Goal: Transaction & Acquisition: Purchase product/service

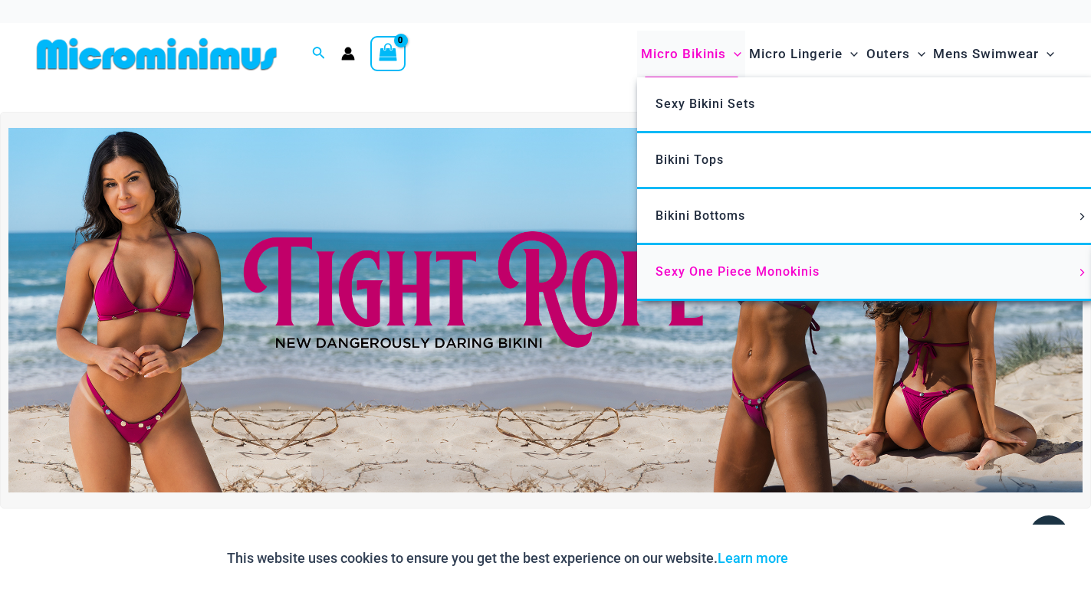
click at [702, 277] on span "Sexy One Piece Monokinis" at bounding box center [737, 271] width 164 height 15
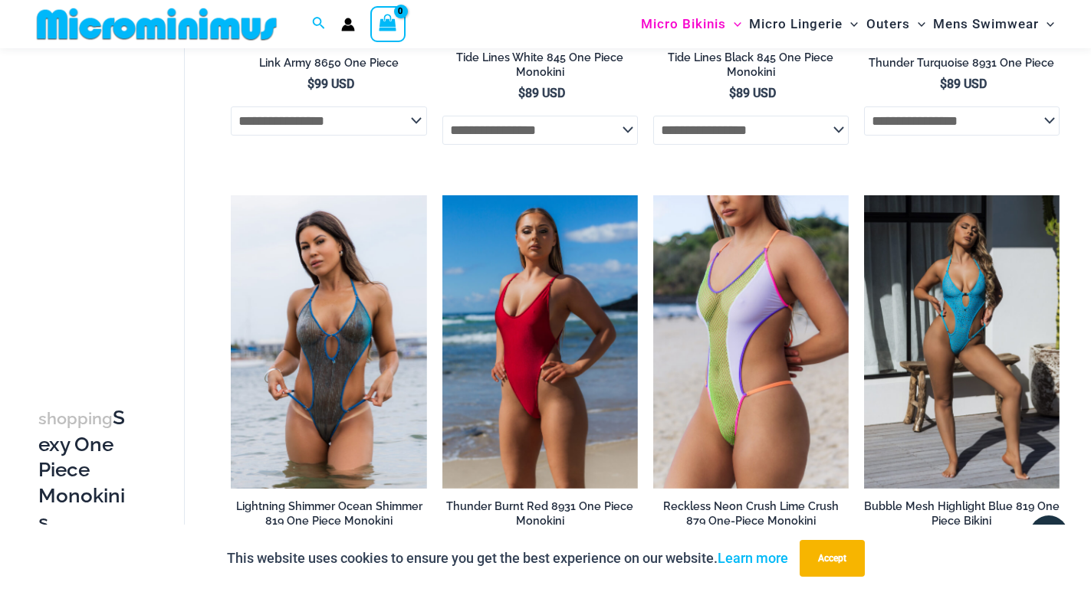
scroll to position [1750, 0]
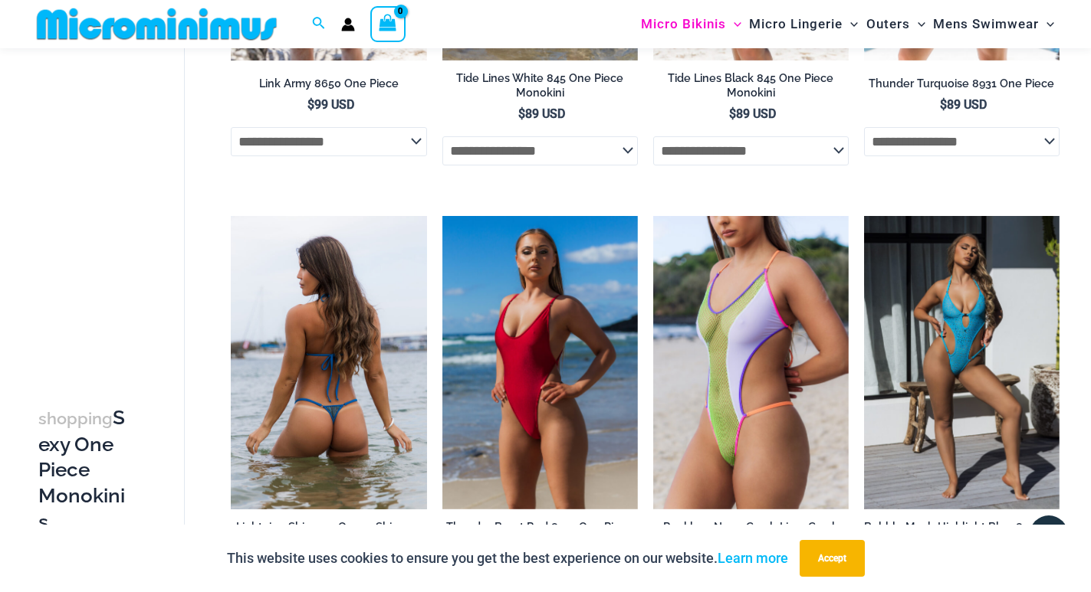
click at [335, 359] on img at bounding box center [328, 363] width 195 height 294
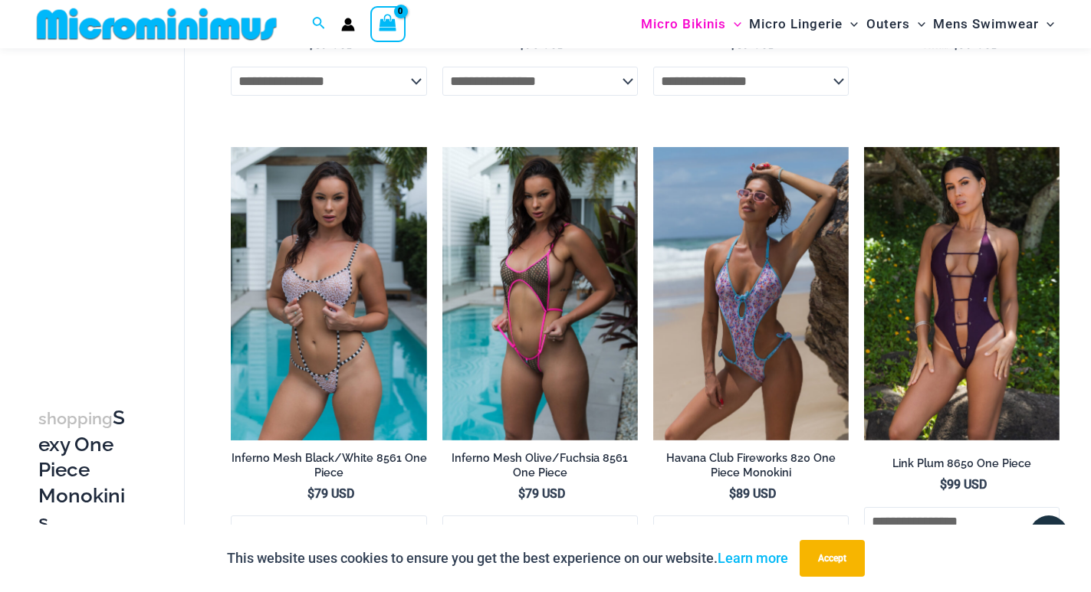
scroll to position [742, 0]
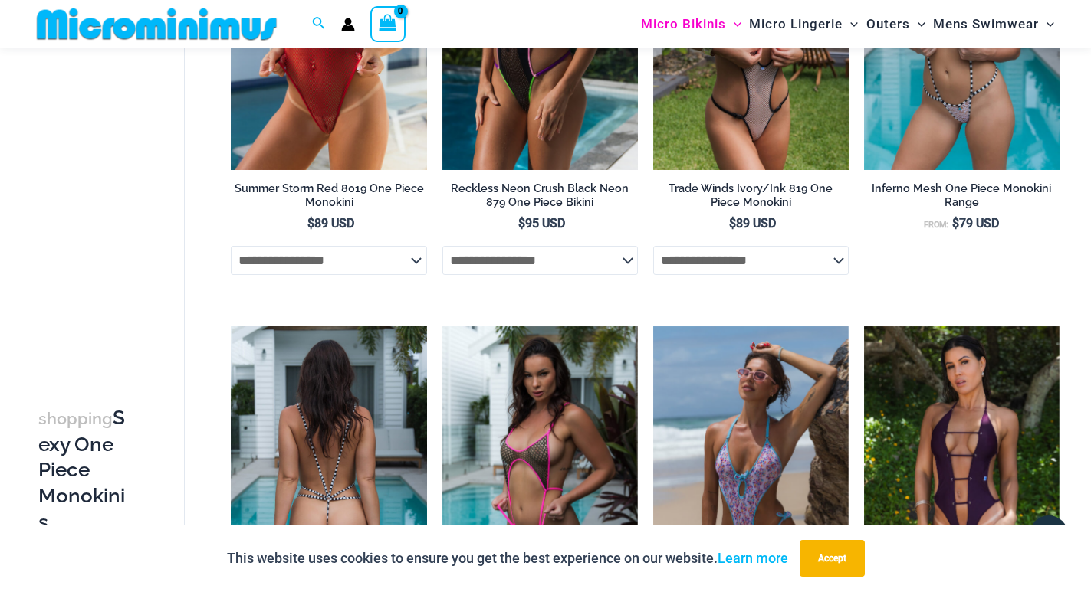
click at [313, 457] on img at bounding box center [328, 473] width 195 height 294
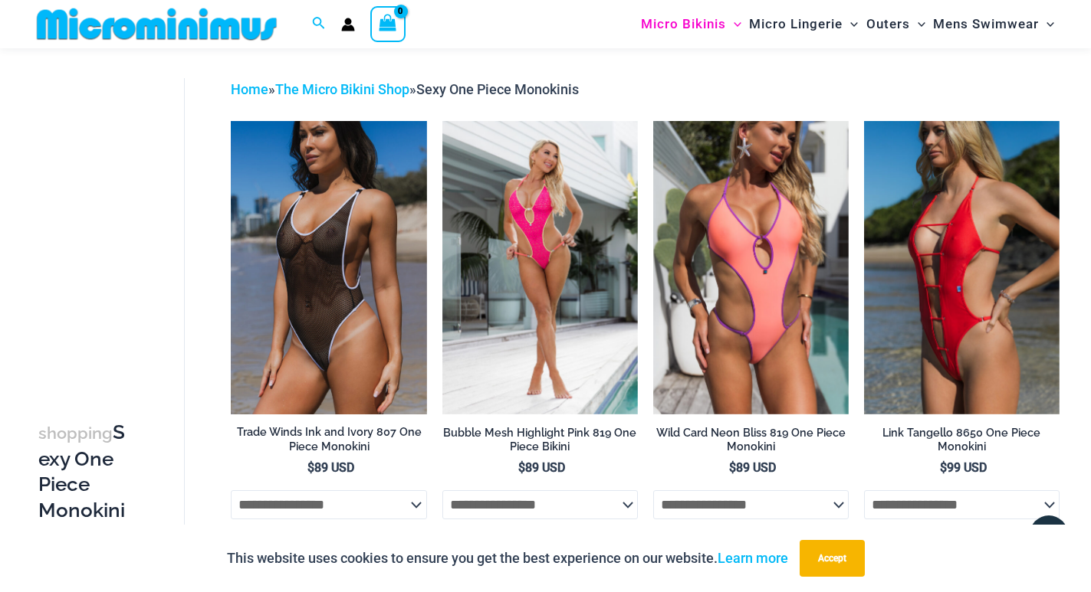
scroll to position [0, 0]
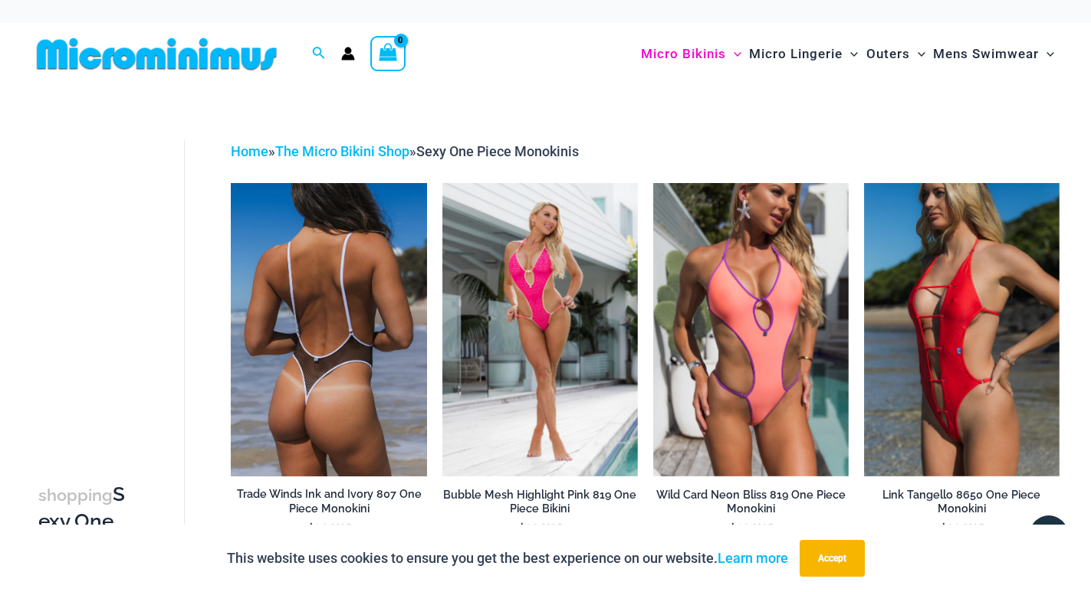
click at [359, 380] on img at bounding box center [328, 330] width 195 height 294
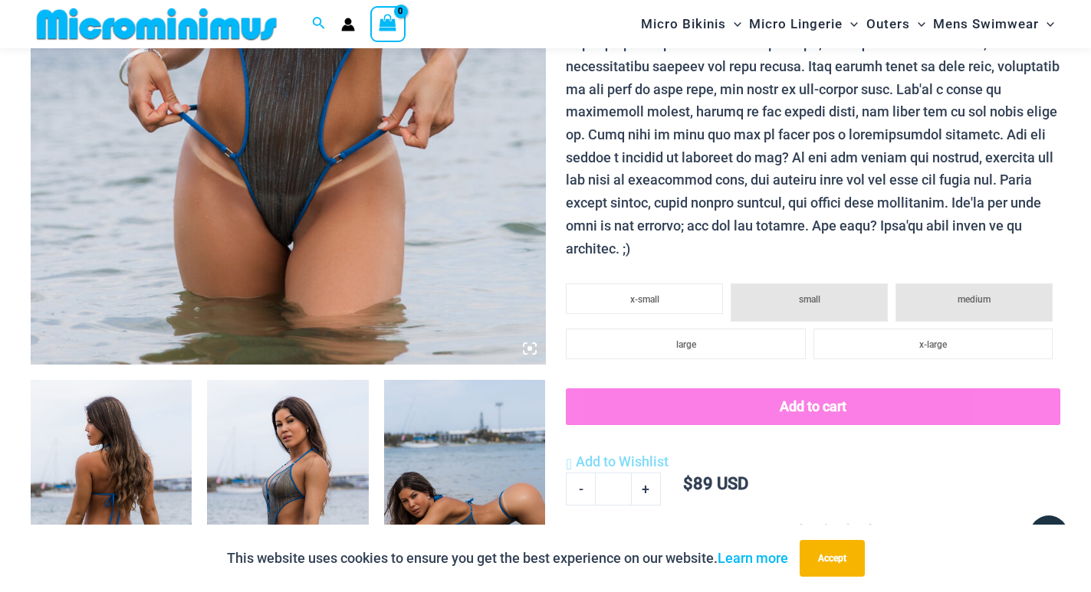
scroll to position [524, 0]
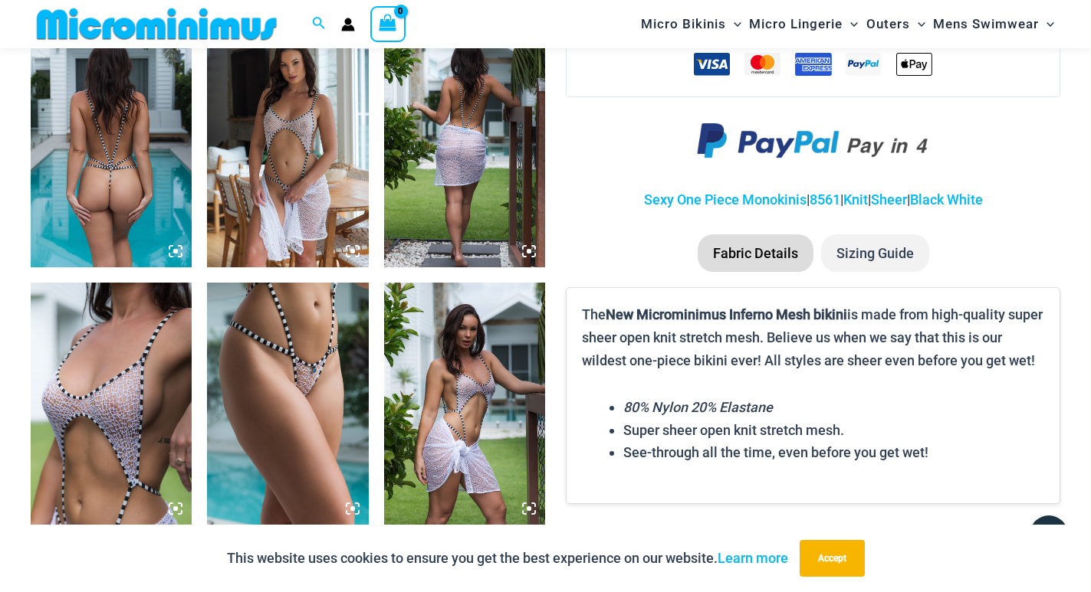
scroll to position [829, 0]
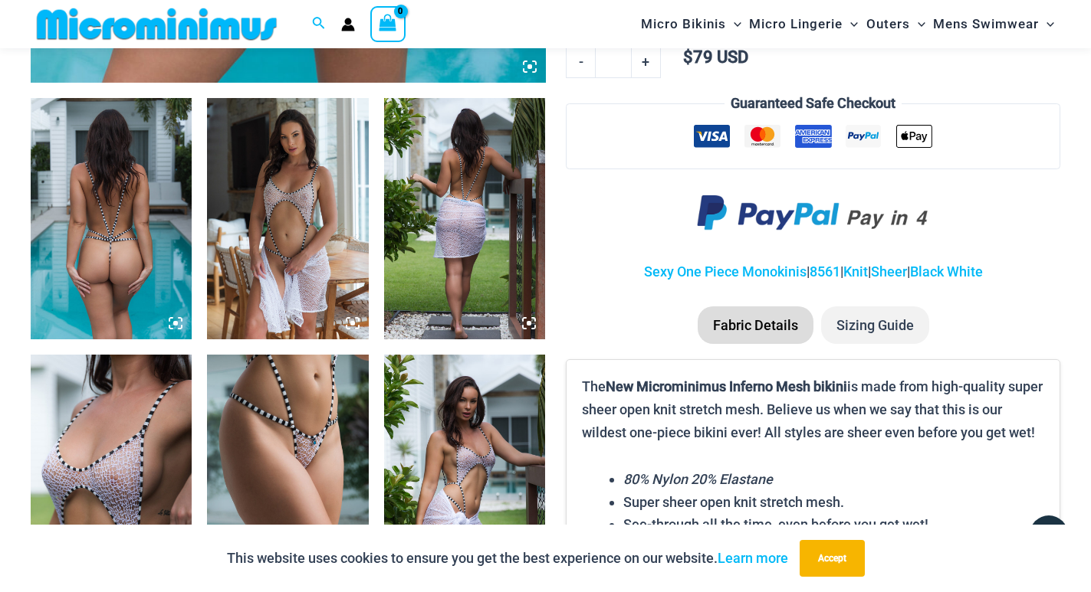
click at [283, 282] on img at bounding box center [287, 219] width 161 height 242
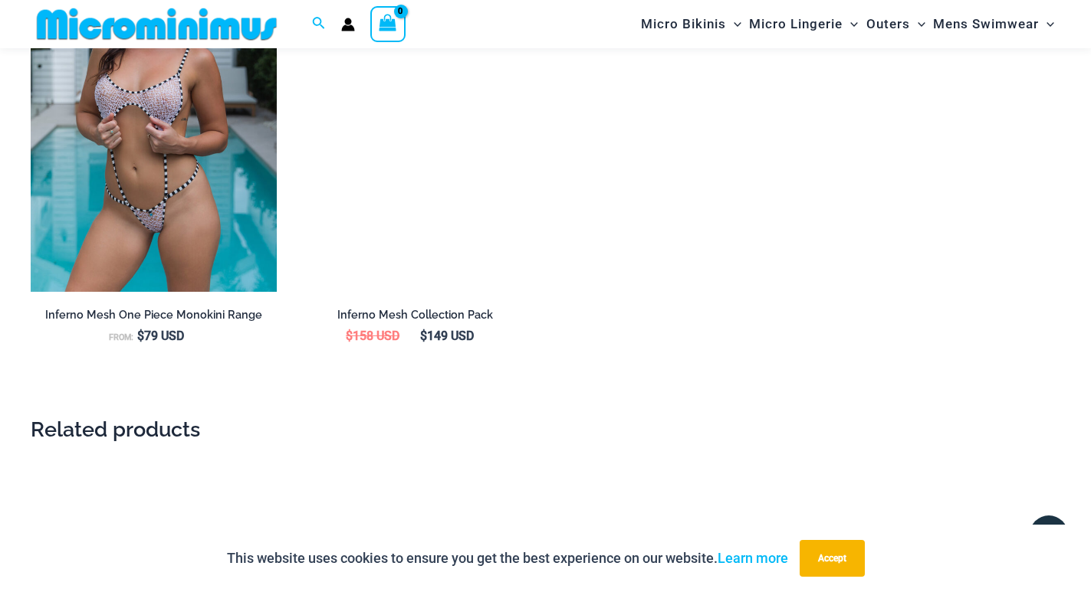
scroll to position [1825, 0]
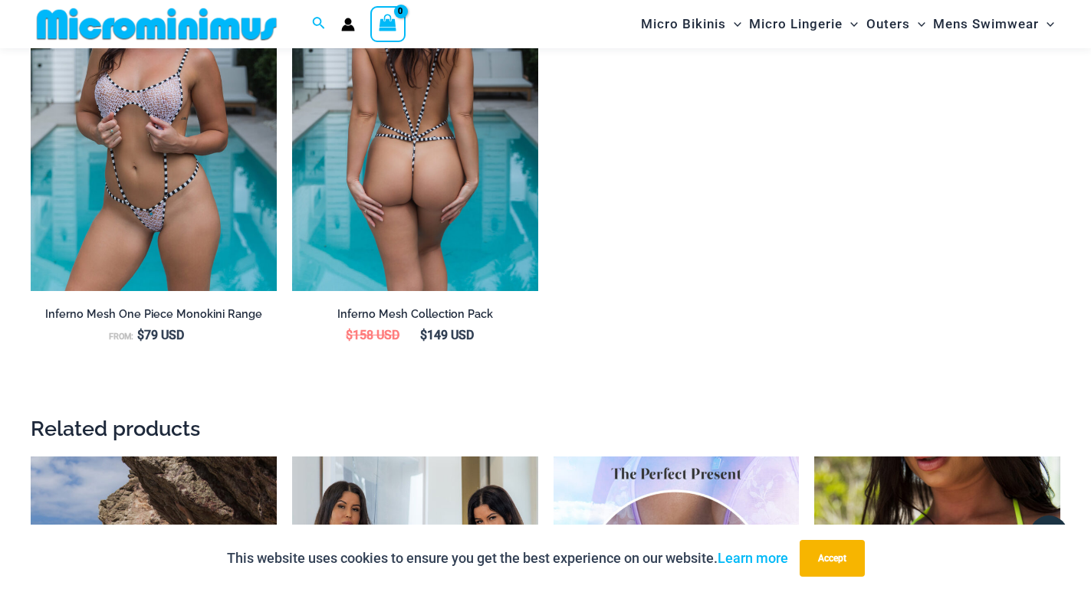
click at [427, 191] on img at bounding box center [415, 107] width 246 height 369
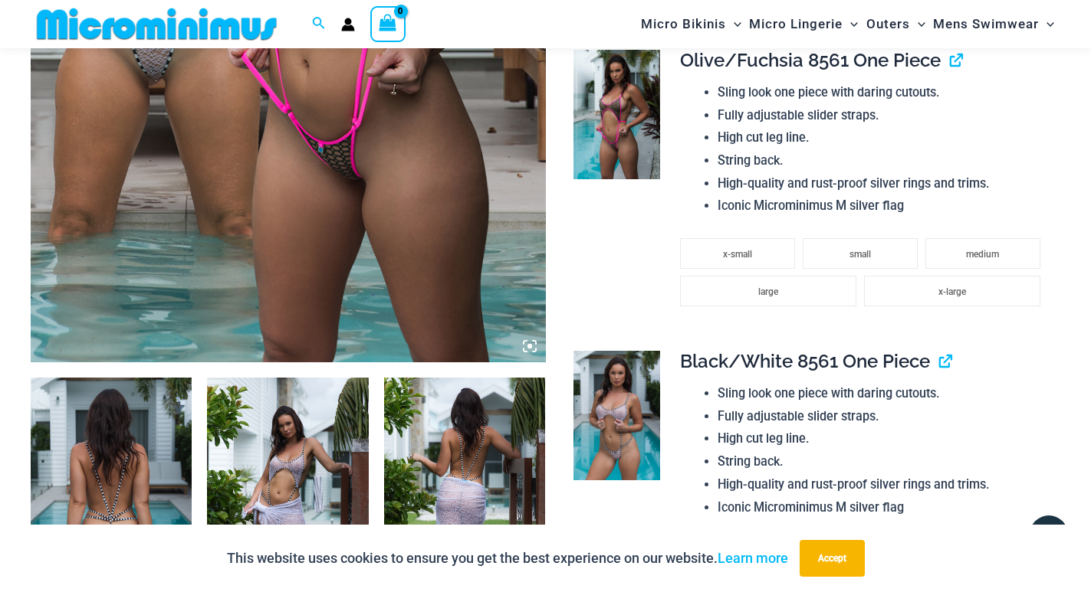
scroll to position [523, 0]
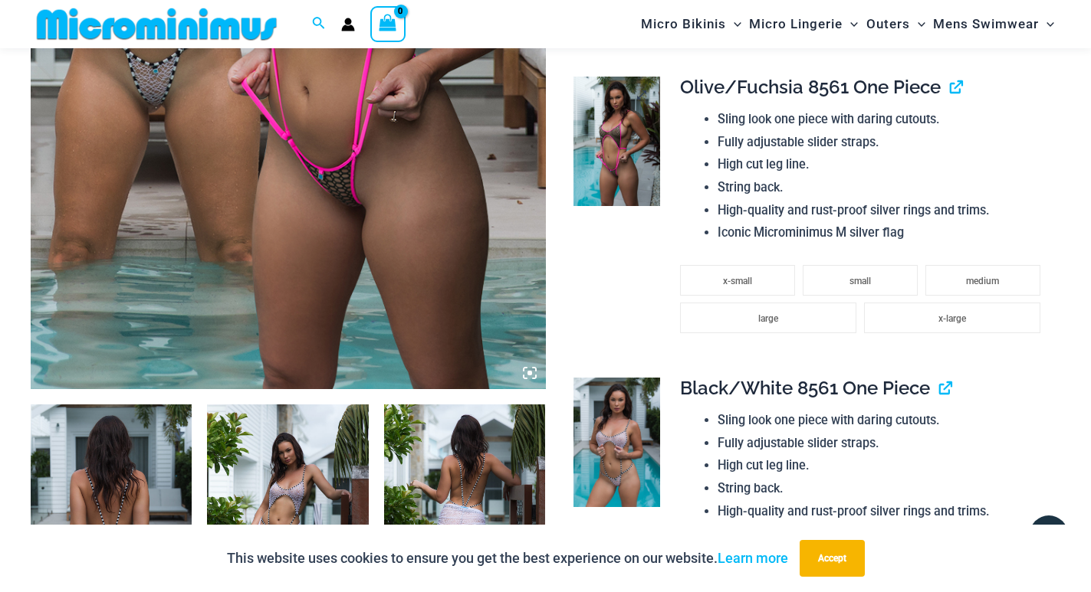
click at [613, 109] on img at bounding box center [616, 142] width 87 height 130
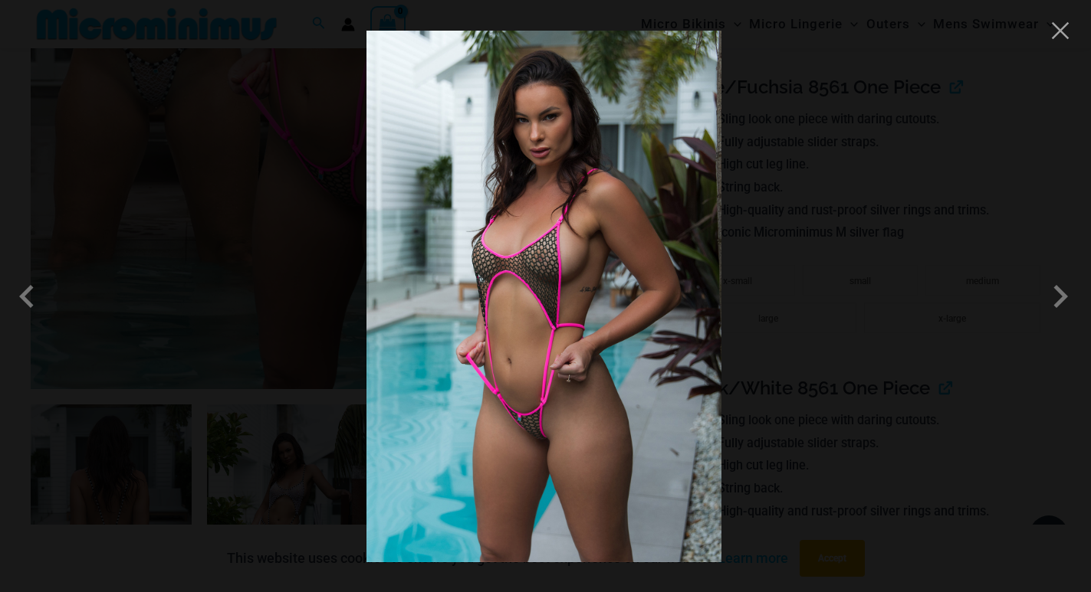
click at [1058, 48] on div at bounding box center [545, 296] width 1091 height 592
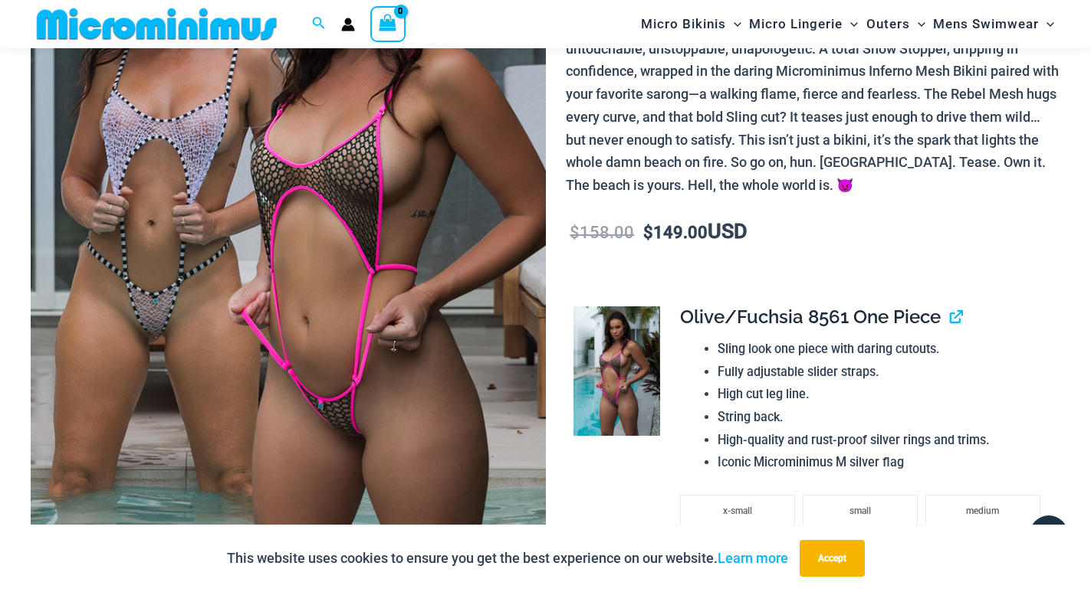
scroll to position [0, 0]
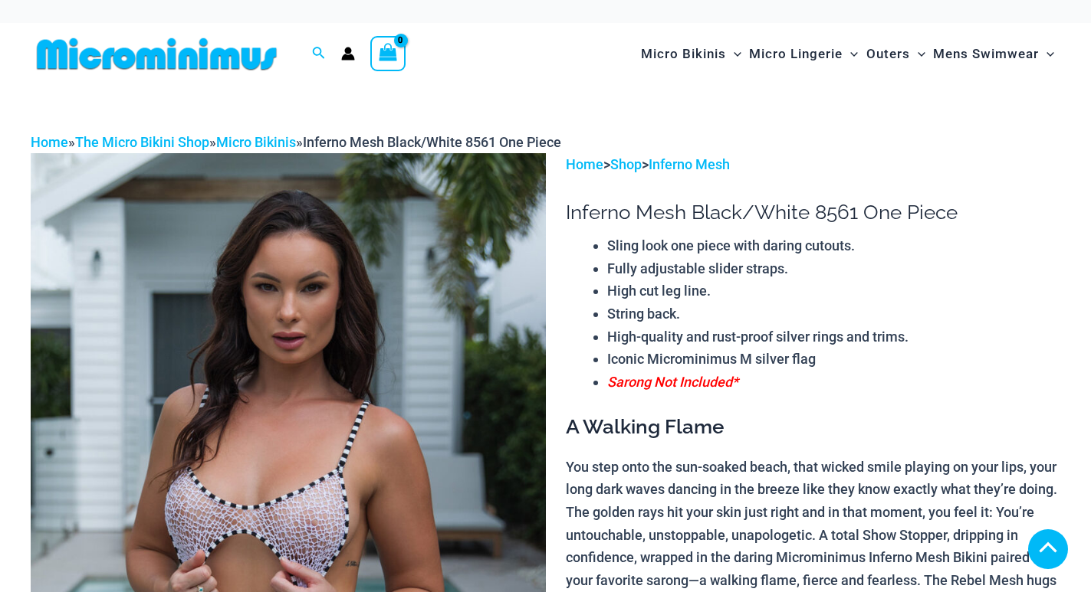
scroll to position [1825, 0]
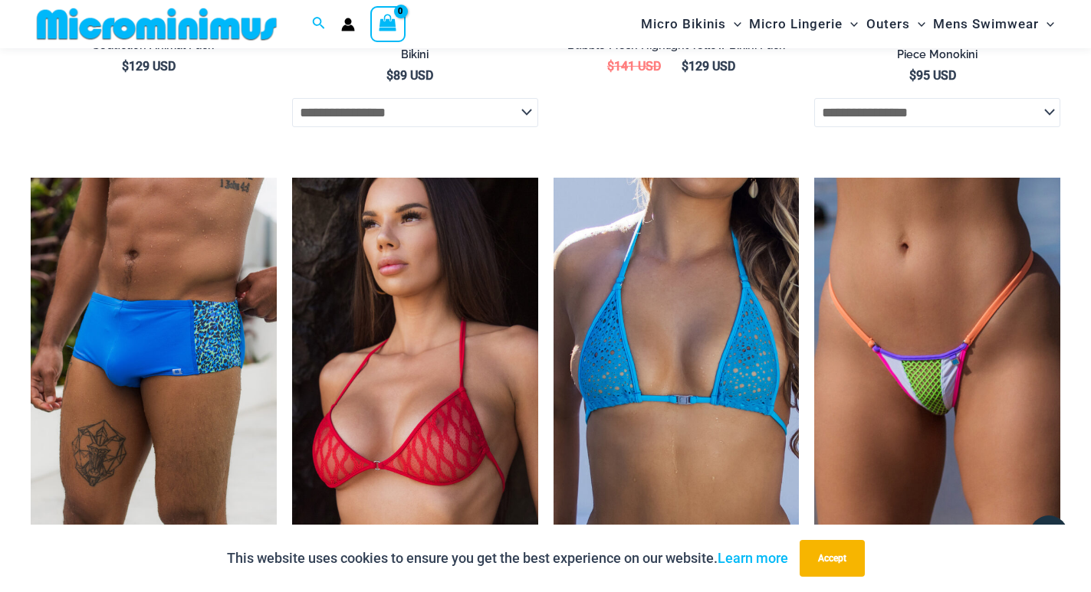
scroll to position [2669, 0]
